Goal: Find specific page/section: Locate item on page

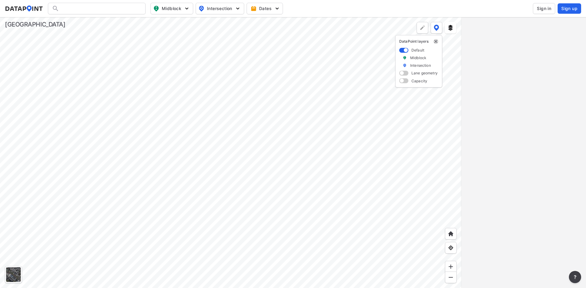
click at [434, 40] on img "delete" at bounding box center [435, 41] width 5 height 5
click at [292, 41] on img "delete" at bounding box center [435, 41] width 5 height 5
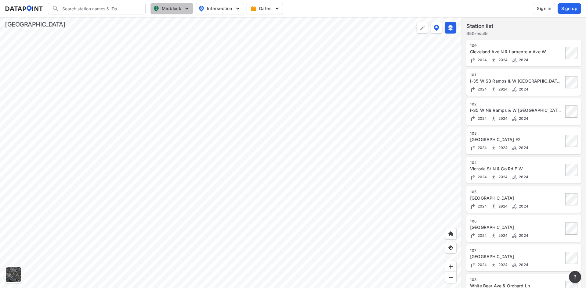
click at [187, 9] on img "button" at bounding box center [187, 8] width 6 height 6
click at [162, 46] on span "Vehicle speed" at bounding box center [167, 44] width 28 height 6
click at [140, 46] on input "Vehicle speed" at bounding box center [137, 45] width 6 height 6
checkbox input "true"
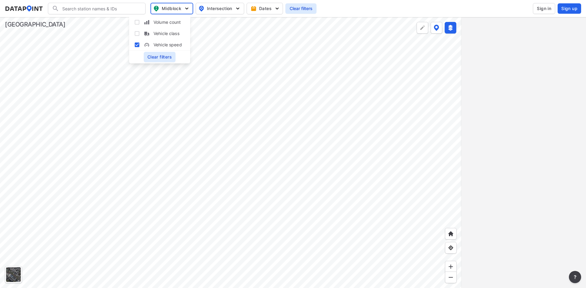
click at [193, 23] on div at bounding box center [230, 152] width 461 height 271
click at [292, 181] on div at bounding box center [230, 152] width 461 height 271
click at [292, 23] on button at bounding box center [450, 28] width 12 height 12
click at [292, 141] on div at bounding box center [230, 152] width 461 height 271
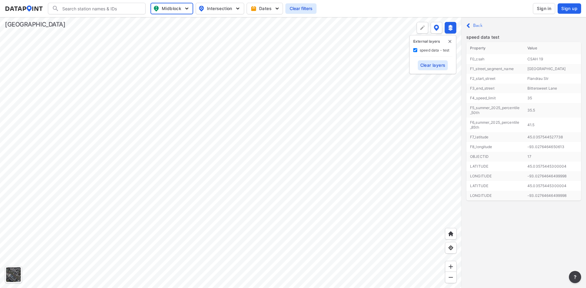
click at [292, 26] on label "Back" at bounding box center [477, 25] width 9 height 4
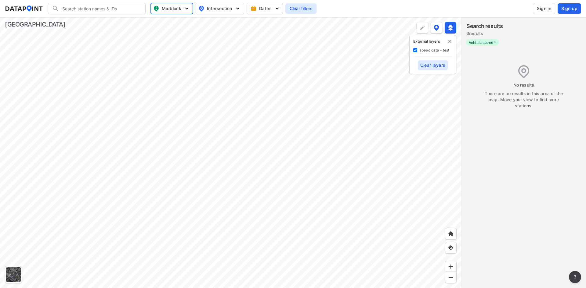
click at [292, 136] on div at bounding box center [230, 152] width 461 height 271
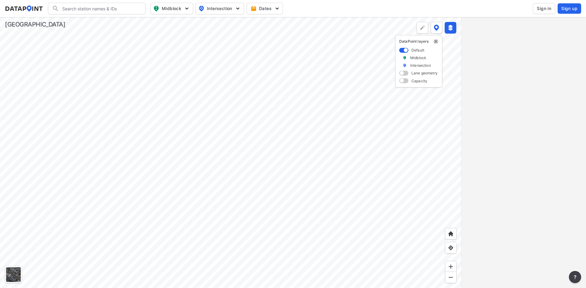
click at [436, 41] on img "delete" at bounding box center [435, 41] width 5 height 5
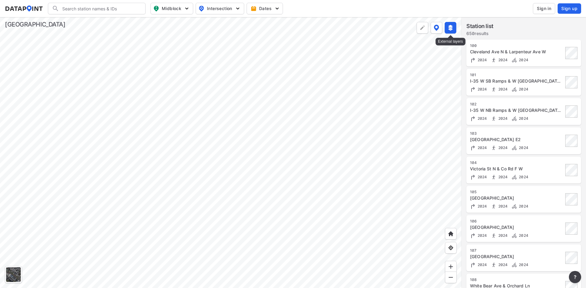
click at [450, 28] on img at bounding box center [450, 28] width 6 height 6
click at [176, 130] on div at bounding box center [230, 152] width 461 height 271
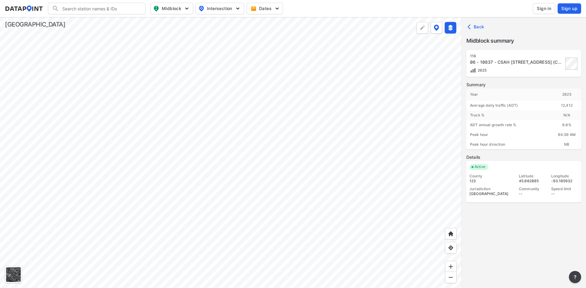
click at [176, 130] on div at bounding box center [230, 152] width 461 height 271
click at [177, 130] on div at bounding box center [230, 152] width 461 height 271
